Goal: Information Seeking & Learning: Learn about a topic

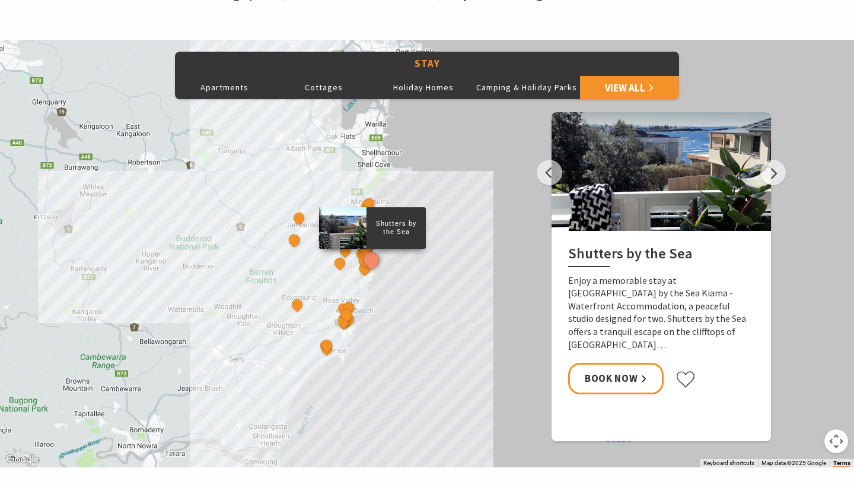
scroll to position [495, 0]
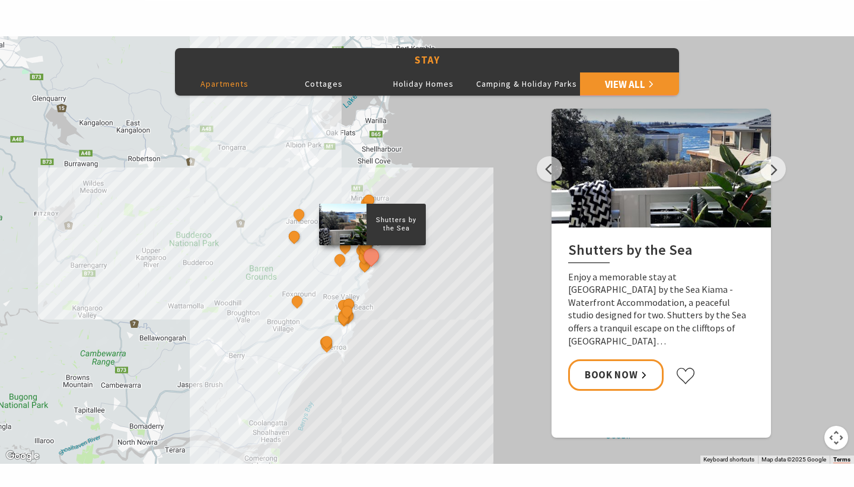
click at [231, 84] on button "Apartments" at bounding box center [225, 84] width 100 height 24
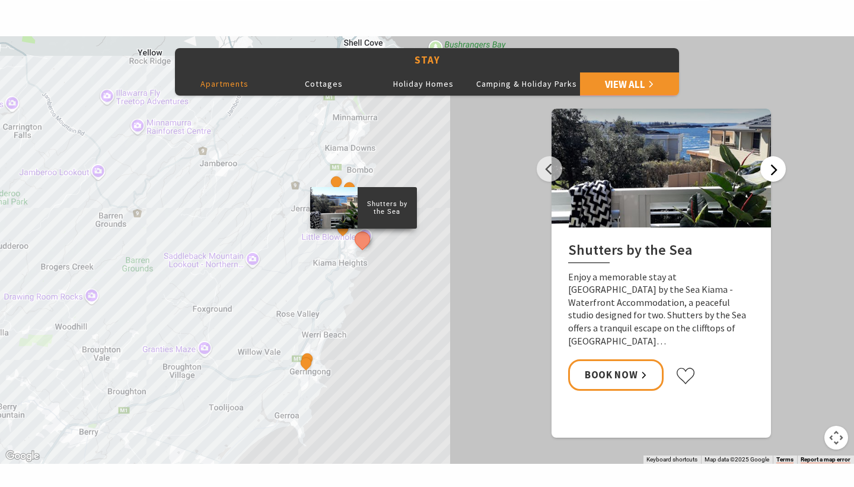
click at [773, 167] on button "Next" at bounding box center [774, 169] width 26 height 26
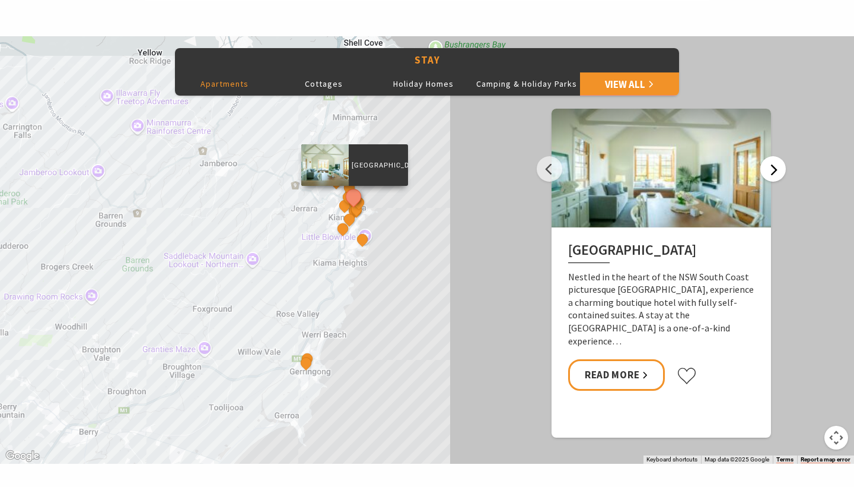
click at [773, 167] on button "Next" at bounding box center [774, 169] width 26 height 26
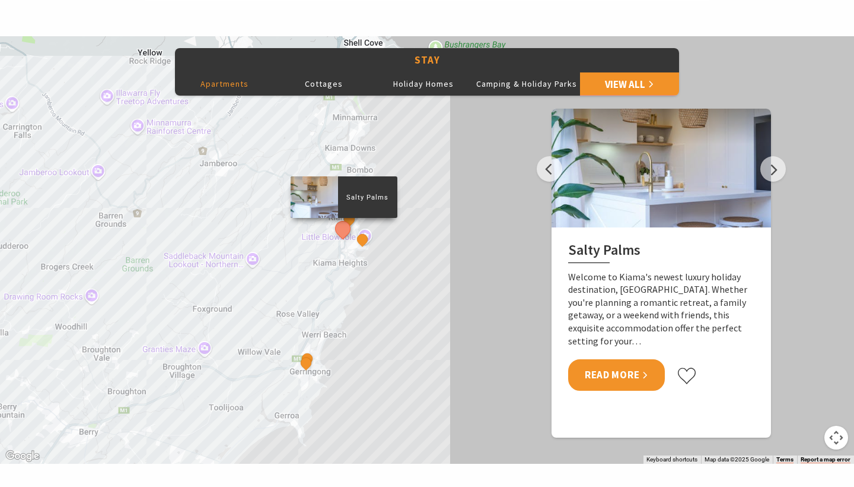
click at [624, 376] on link "Read More" at bounding box center [616, 374] width 97 height 31
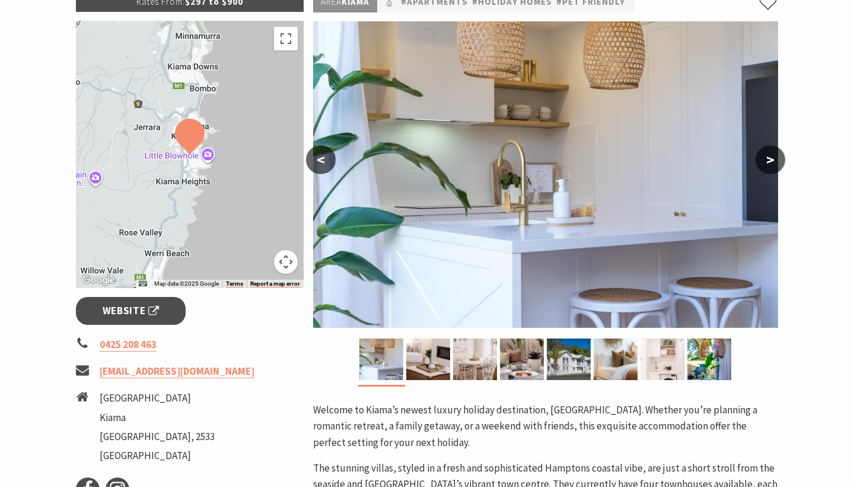
scroll to position [198, 0]
click at [134, 310] on span "Website" at bounding box center [131, 311] width 57 height 16
